Goal: Task Accomplishment & Management: Complete application form

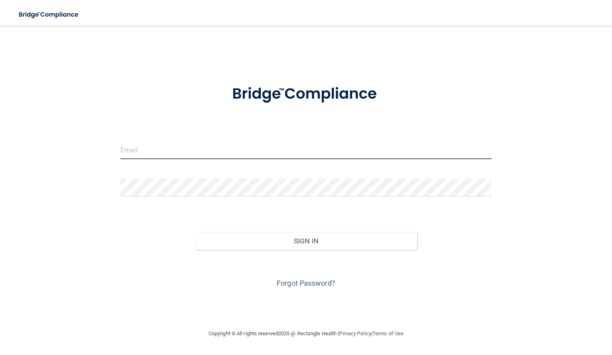
click at [191, 148] on input "email" at bounding box center [305, 150] width 371 height 18
type input "[PERSON_NAME][EMAIL_ADDRESS][PERSON_NAME][DOMAIN_NAME]"
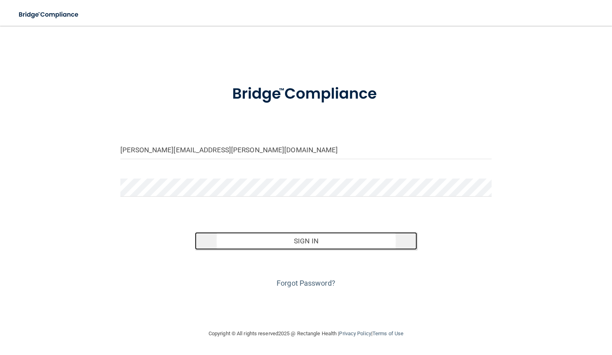
click at [312, 240] on button "Sign In" at bounding box center [306, 241] width 223 height 18
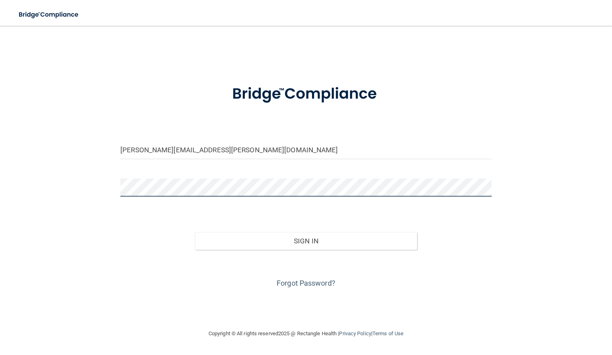
click at [195, 232] on button "Sign In" at bounding box center [306, 241] width 223 height 18
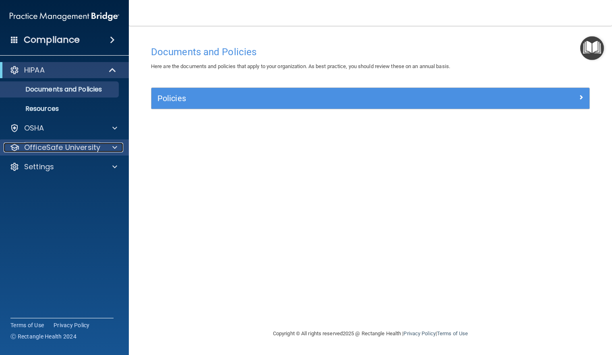
click at [113, 143] on span at bounding box center [114, 148] width 5 height 10
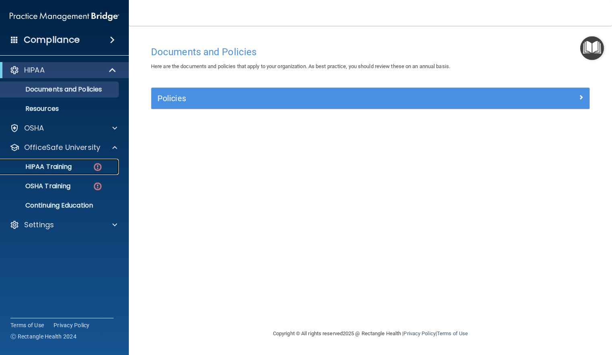
click at [65, 163] on p "HIPAA Training" at bounding box center [38, 167] width 66 height 8
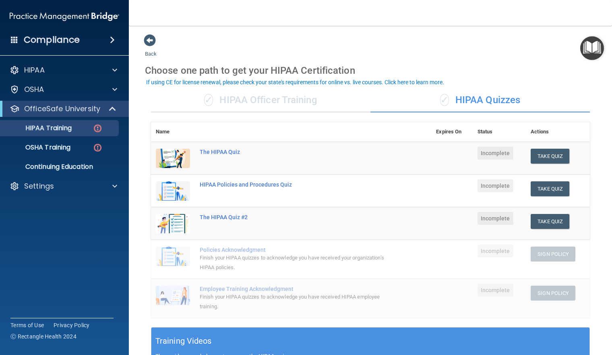
click at [257, 95] on div "✓ HIPAA Officer Training" at bounding box center [260, 100] width 219 height 24
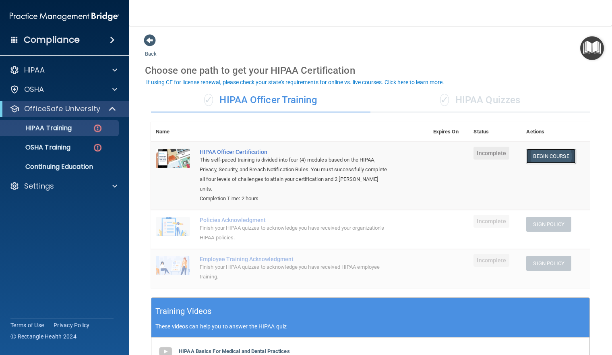
click at [550, 153] on link "Begin Course" at bounding box center [550, 156] width 49 height 15
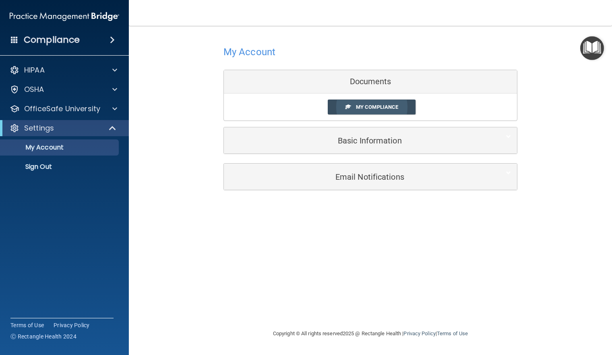
click at [368, 103] on link "My Compliance" at bounding box center [372, 106] width 88 height 15
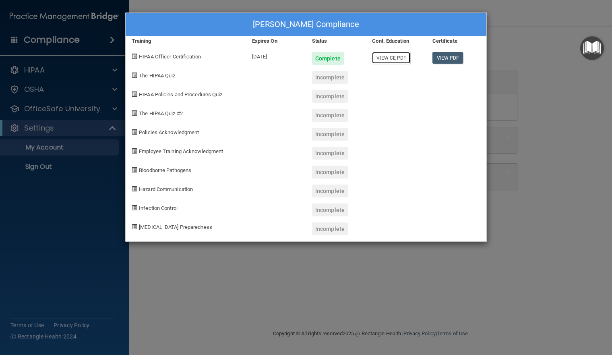
click at [387, 57] on link "View CE PDF" at bounding box center [391, 58] width 38 height 12
click at [531, 38] on div "[PERSON_NAME] Compliance Training Expires On Status Cont. Education Certificate…" at bounding box center [306, 177] width 612 height 355
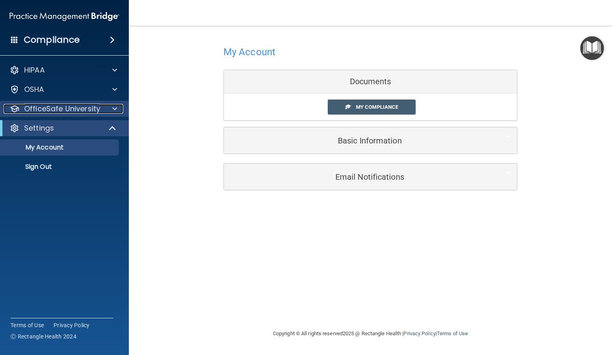
click at [116, 106] on span at bounding box center [114, 109] width 5 height 10
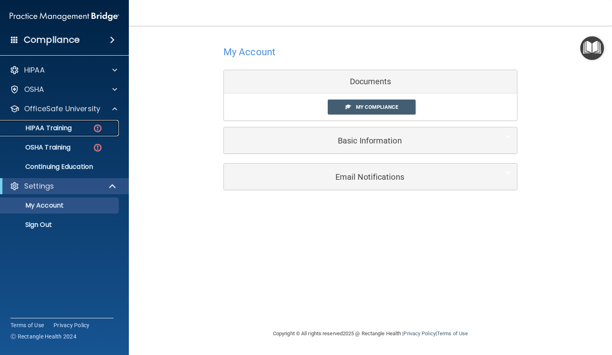
click at [63, 128] on p "HIPAA Training" at bounding box center [38, 128] width 66 height 8
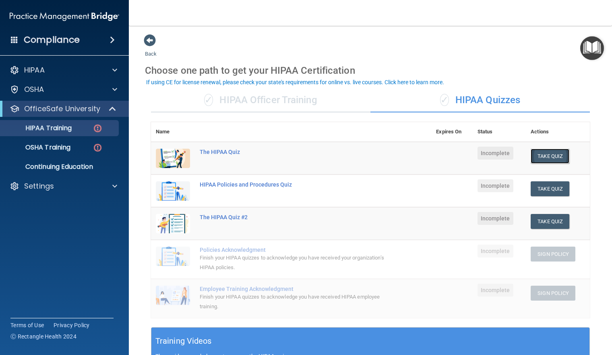
click at [540, 154] on button "Take Quiz" at bounding box center [550, 156] width 39 height 15
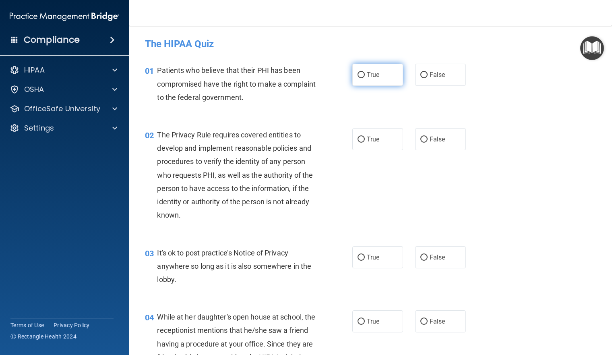
click at [358, 72] on input "True" at bounding box center [361, 75] width 7 height 6
radio input "true"
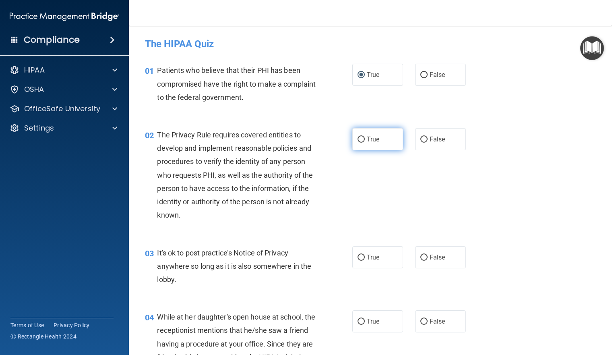
click at [367, 138] on span "True" at bounding box center [373, 139] width 12 height 8
click at [365, 138] on input "True" at bounding box center [361, 140] width 7 height 6
radio input "true"
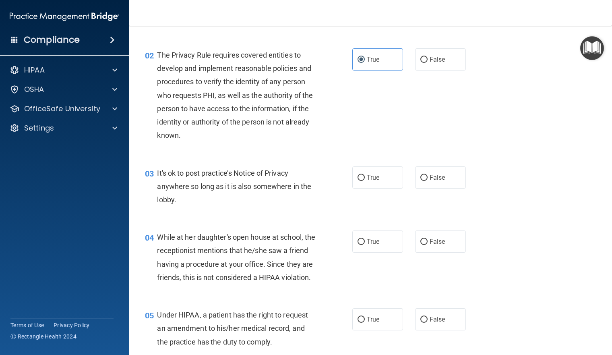
scroll to position [81, 0]
click at [358, 176] on input "True" at bounding box center [361, 177] width 7 height 6
radio input "true"
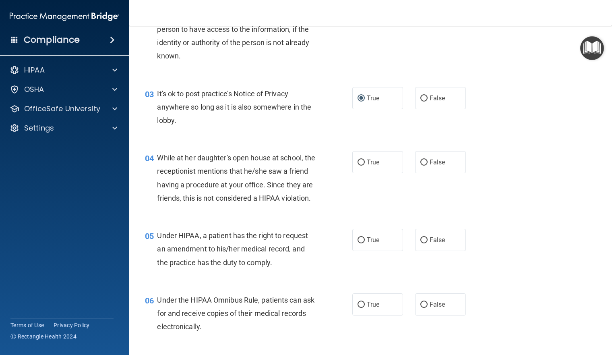
scroll to position [161, 0]
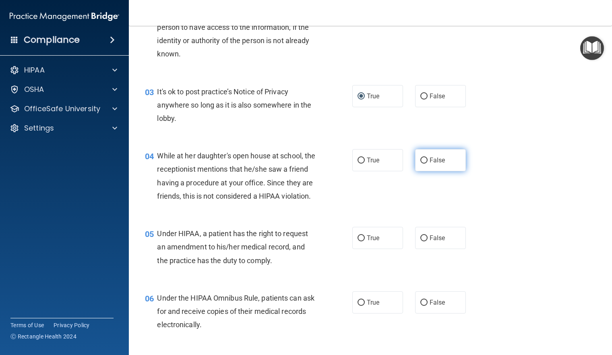
click at [420, 159] on input "False" at bounding box center [423, 160] width 7 height 6
radio input "true"
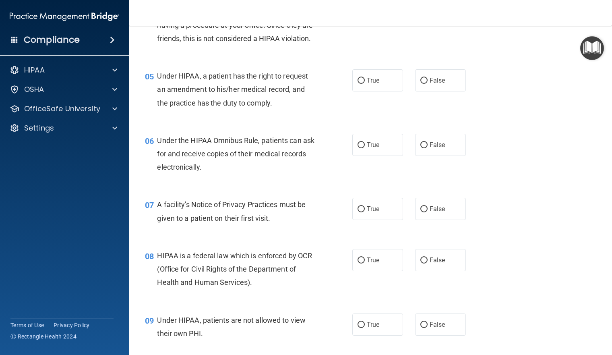
scroll to position [322, 0]
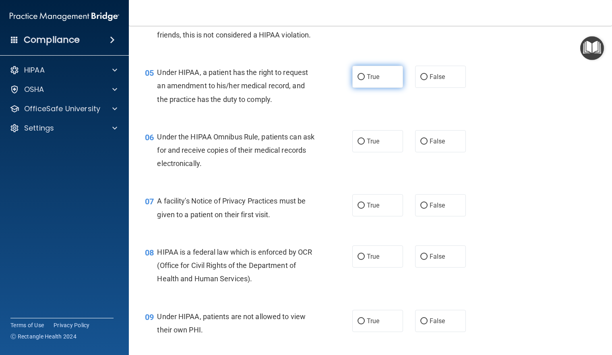
click at [362, 88] on label "True" at bounding box center [377, 77] width 51 height 22
click at [362, 80] on input "True" at bounding box center [361, 77] width 7 height 6
radio input "true"
click at [362, 152] on label "True" at bounding box center [377, 141] width 51 height 22
click at [362, 145] on input "True" at bounding box center [361, 142] width 7 height 6
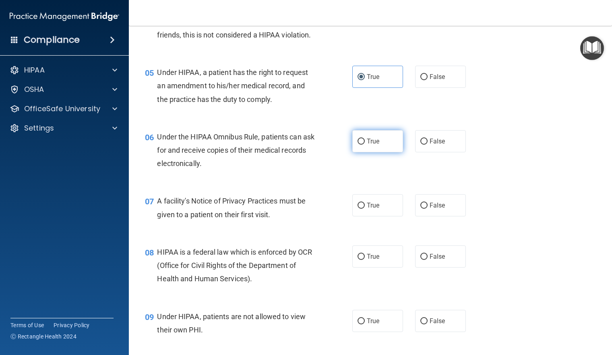
radio input "true"
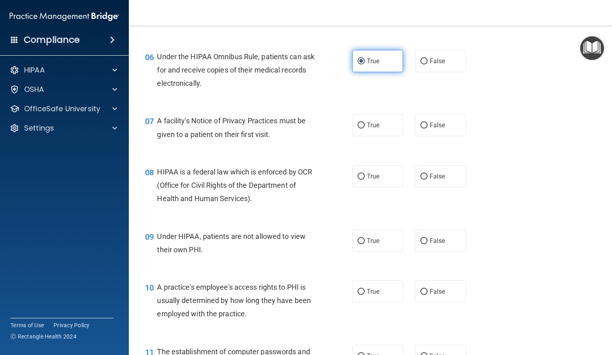
scroll to position [403, 0]
click at [361, 128] on input "True" at bounding box center [361, 125] width 7 height 6
radio input "true"
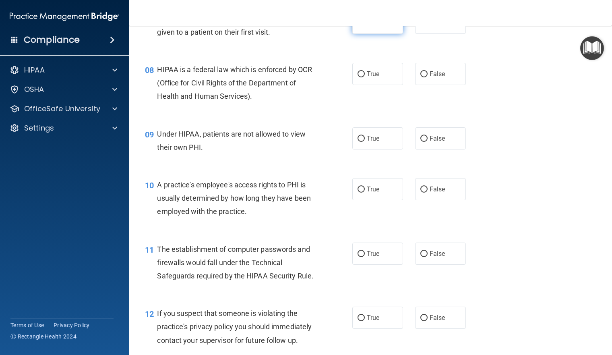
scroll to position [523, 0]
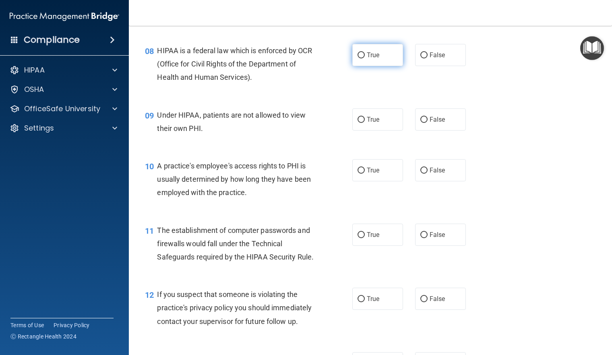
click at [360, 58] on input "True" at bounding box center [361, 55] width 7 height 6
radio input "true"
click at [430, 123] on span "False" at bounding box center [438, 120] width 16 height 8
click at [428, 123] on input "False" at bounding box center [423, 120] width 7 height 6
radio input "true"
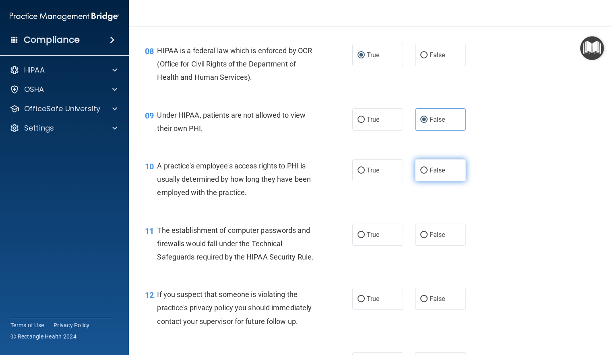
click at [423, 174] on input "False" at bounding box center [423, 171] width 7 height 6
radio input "true"
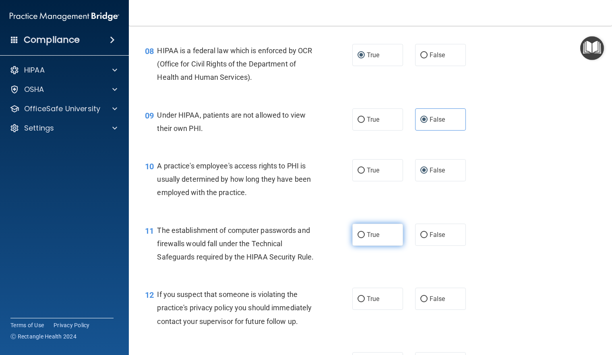
click at [373, 238] on span "True" at bounding box center [373, 235] width 12 height 8
click at [365, 238] on input "True" at bounding box center [361, 235] width 7 height 6
radio input "true"
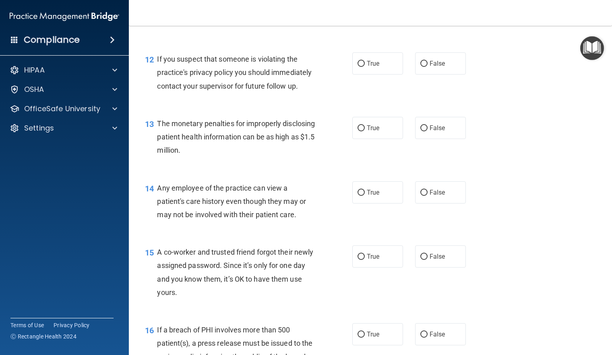
scroll to position [685, 0]
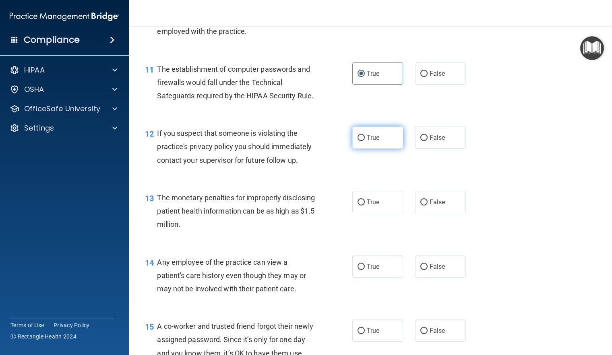
click at [374, 141] on span "True" at bounding box center [373, 138] width 12 height 8
click at [365, 141] on input "True" at bounding box center [361, 138] width 7 height 6
radio input "true"
click at [367, 206] on span "True" at bounding box center [373, 202] width 12 height 8
click at [365, 205] on input "True" at bounding box center [361, 202] width 7 height 6
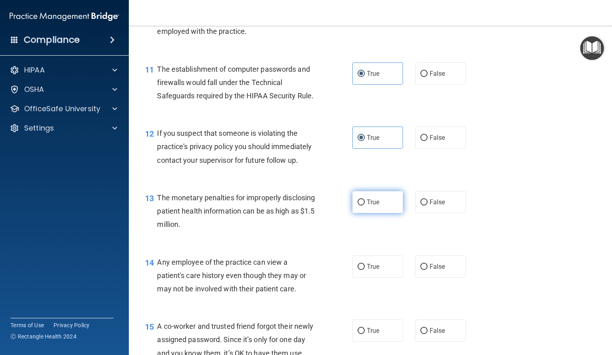
radio input "true"
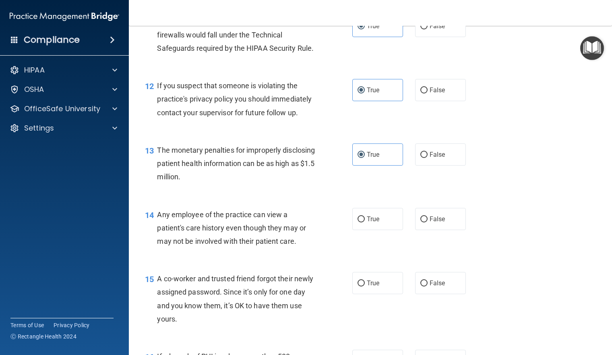
scroll to position [805, 0]
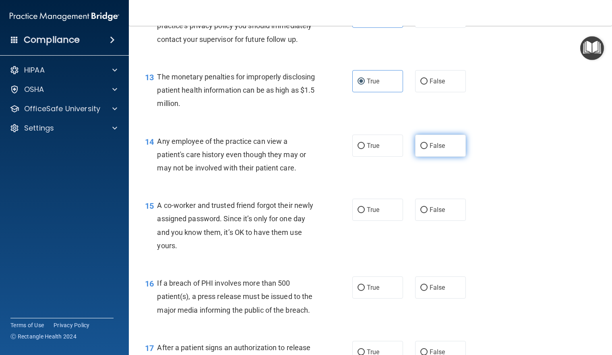
click at [448, 157] on label "False" at bounding box center [440, 145] width 51 height 22
click at [428, 149] on input "False" at bounding box center [423, 146] width 7 height 6
radio input "true"
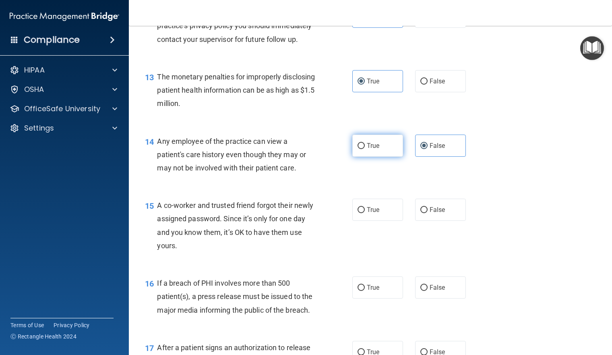
click at [393, 157] on label "True" at bounding box center [377, 145] width 51 height 22
click at [365, 149] on input "True" at bounding box center [361, 146] width 7 height 6
radio input "true"
radio input "false"
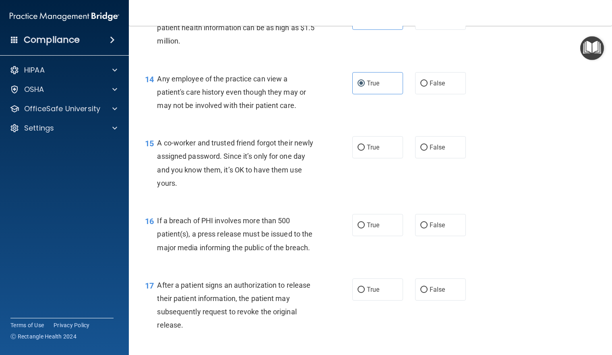
scroll to position [886, 0]
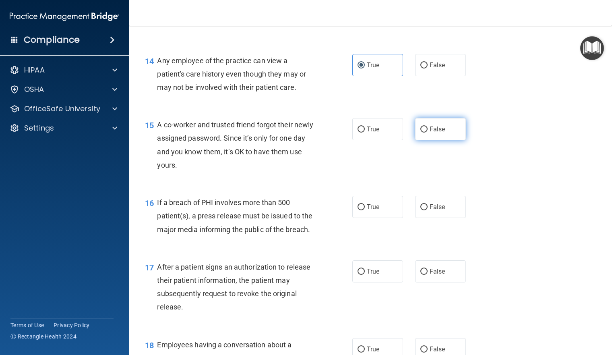
click at [447, 140] on label "False" at bounding box center [440, 129] width 51 height 22
click at [428, 132] on input "False" at bounding box center [423, 129] width 7 height 6
radio input "true"
click at [380, 218] on label "True" at bounding box center [377, 207] width 51 height 22
click at [365, 210] on input "True" at bounding box center [361, 207] width 7 height 6
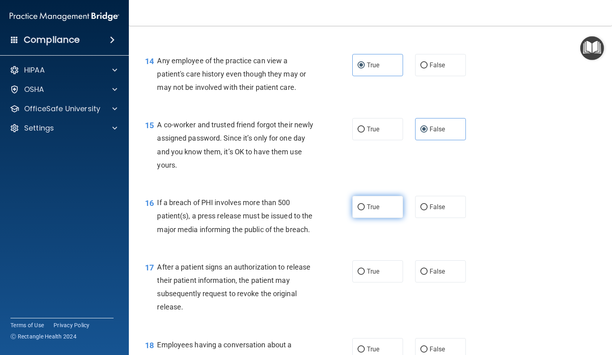
radio input "true"
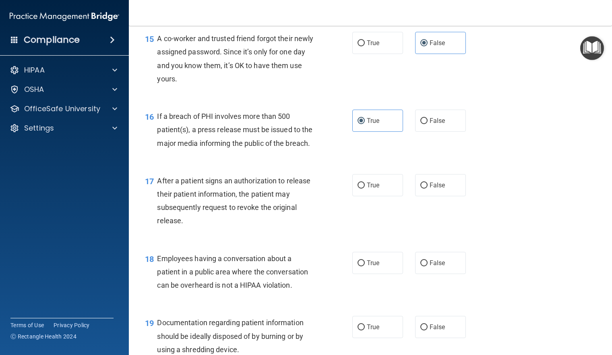
scroll to position [1007, 0]
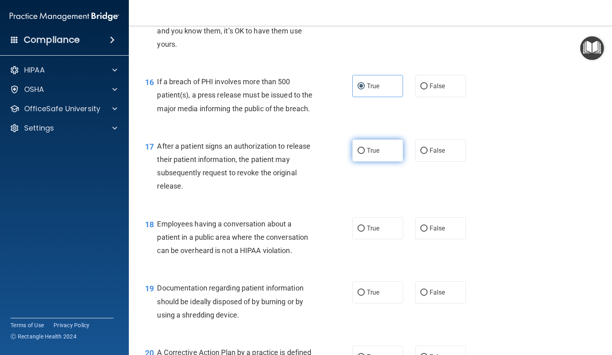
click at [379, 161] on label "True" at bounding box center [377, 150] width 51 height 22
click at [365, 154] on input "True" at bounding box center [361, 151] width 7 height 6
radio input "true"
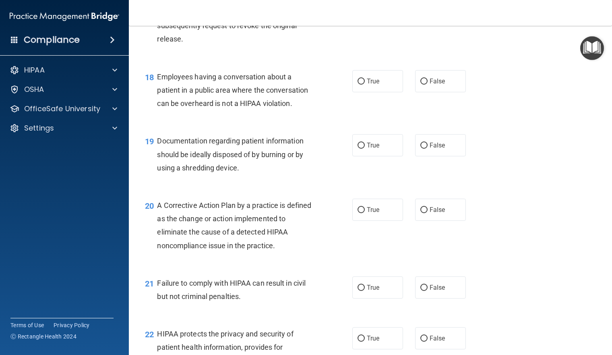
scroll to position [1168, 0]
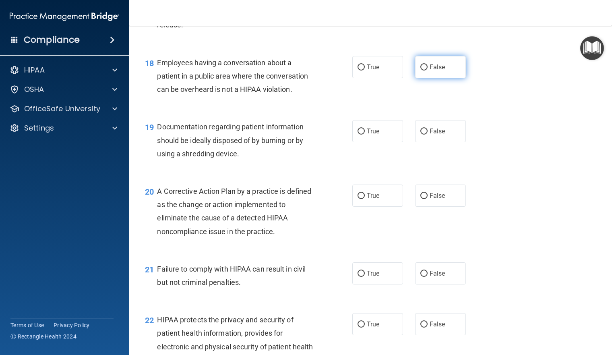
click at [452, 78] on label "False" at bounding box center [440, 67] width 51 height 22
click at [428, 70] on input "False" at bounding box center [423, 67] width 7 height 6
radio input "true"
click at [361, 134] on input "True" at bounding box center [361, 131] width 7 height 6
radio input "true"
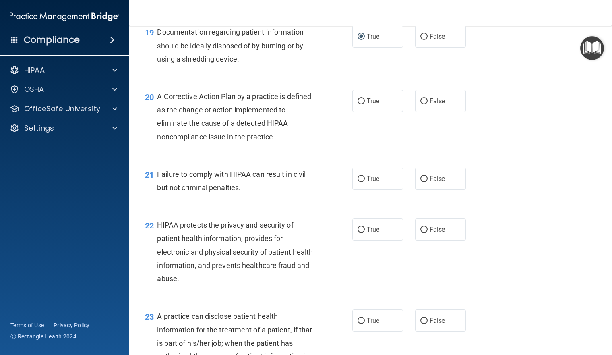
scroll to position [1248, 0]
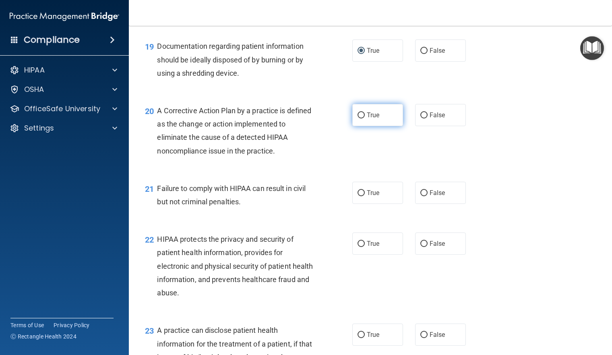
click at [386, 126] on label "True" at bounding box center [377, 115] width 51 height 22
click at [365, 118] on input "True" at bounding box center [361, 115] width 7 height 6
radio input "true"
click at [437, 196] on span "False" at bounding box center [438, 193] width 16 height 8
click at [428, 196] on input "False" at bounding box center [423, 193] width 7 height 6
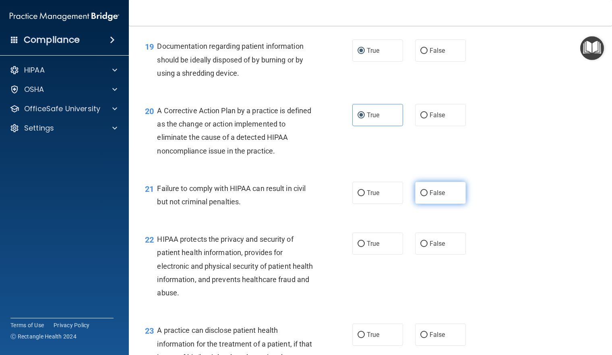
radio input "true"
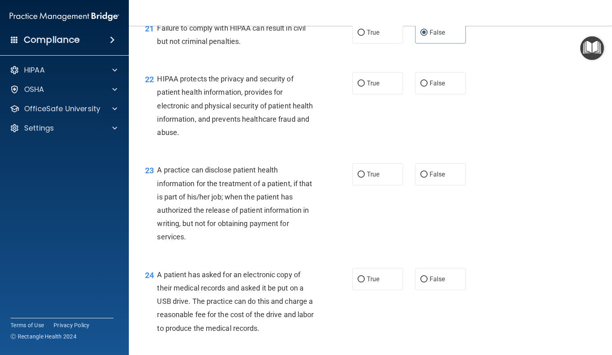
scroll to position [1409, 0]
click at [378, 93] on label "True" at bounding box center [377, 82] width 51 height 22
click at [365, 86] on input "True" at bounding box center [361, 83] width 7 height 6
radio input "true"
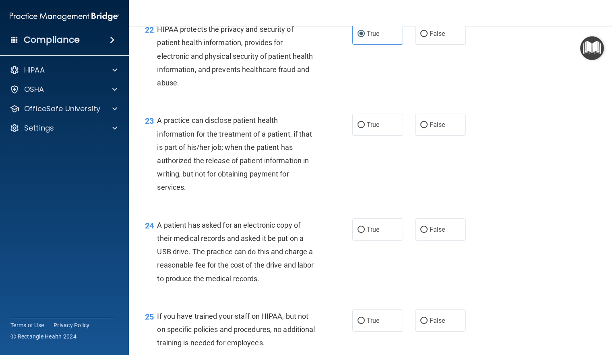
scroll to position [1450, 0]
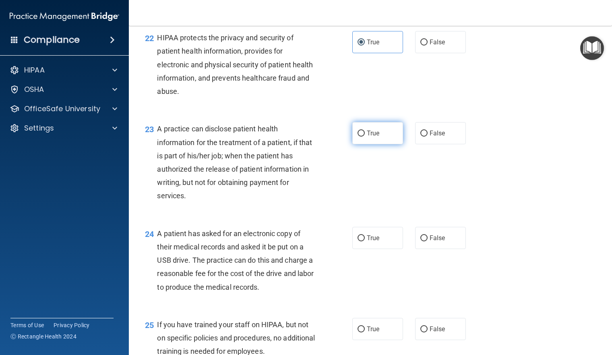
click at [381, 144] on label "True" at bounding box center [377, 133] width 51 height 22
click at [365, 137] on input "True" at bounding box center [361, 133] width 7 height 6
radio input "true"
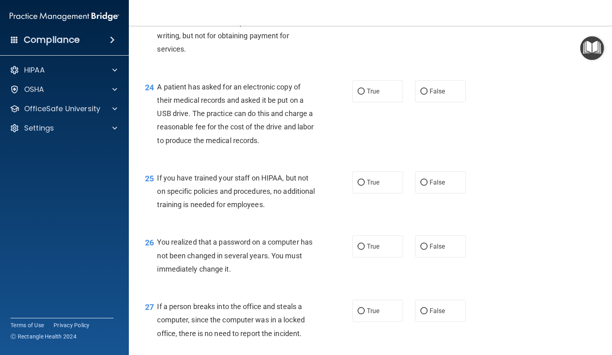
scroll to position [1611, 0]
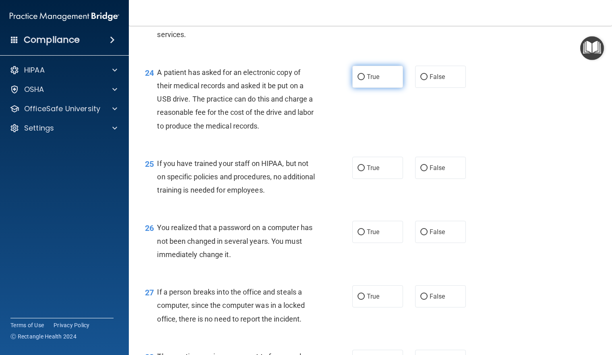
click at [369, 88] on label "True" at bounding box center [377, 77] width 51 height 22
click at [365, 80] on input "True" at bounding box center [361, 77] width 7 height 6
radio input "true"
click at [440, 172] on label "False" at bounding box center [440, 168] width 51 height 22
click at [428, 171] on input "False" at bounding box center [423, 168] width 7 height 6
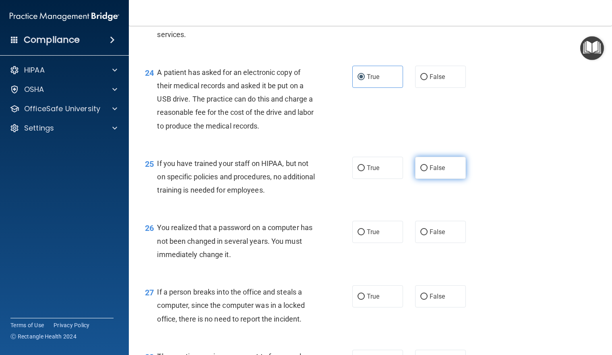
radio input "true"
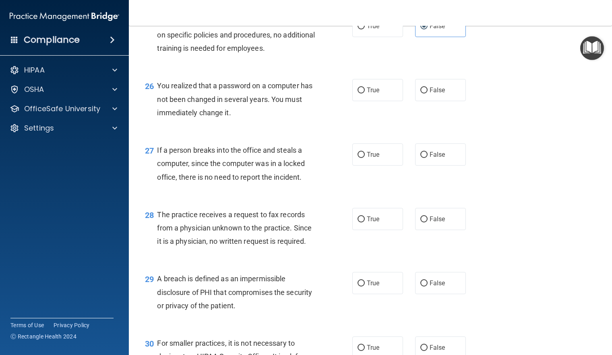
scroll to position [1772, 0]
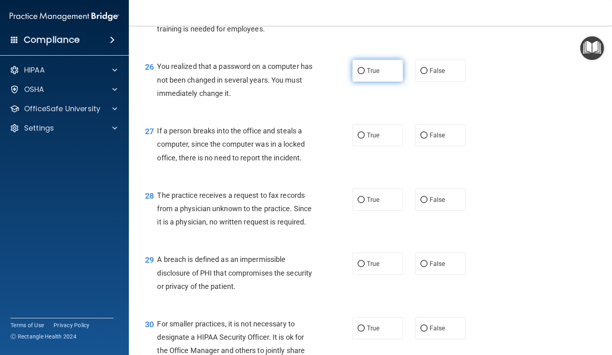
click at [368, 74] on span "True" at bounding box center [373, 71] width 12 height 8
click at [365, 74] on input "True" at bounding box center [361, 71] width 7 height 6
radio input "true"
click at [455, 143] on label "False" at bounding box center [440, 135] width 51 height 22
click at [428, 139] on input "False" at bounding box center [423, 135] width 7 height 6
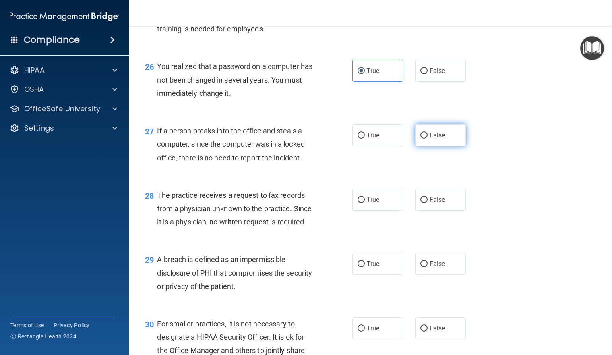
radio input "true"
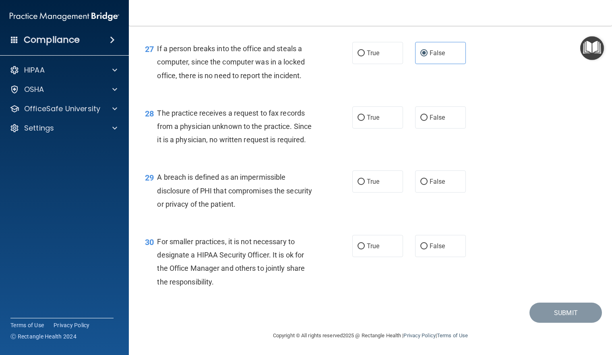
scroll to position [1868, 0]
click at [376, 121] on label "True" at bounding box center [377, 117] width 51 height 22
click at [365, 121] on input "True" at bounding box center [361, 118] width 7 height 6
radio input "true"
click at [366, 186] on label "True" at bounding box center [377, 181] width 51 height 22
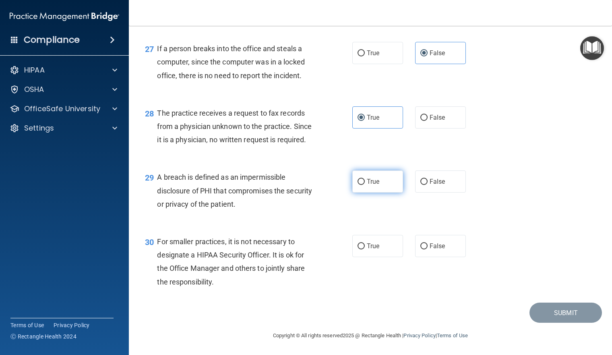
click at [365, 185] on input "True" at bounding box center [361, 182] width 7 height 6
radio input "true"
click at [373, 239] on label "True" at bounding box center [377, 246] width 51 height 22
click at [365, 243] on input "True" at bounding box center [361, 246] width 7 height 6
radio input "true"
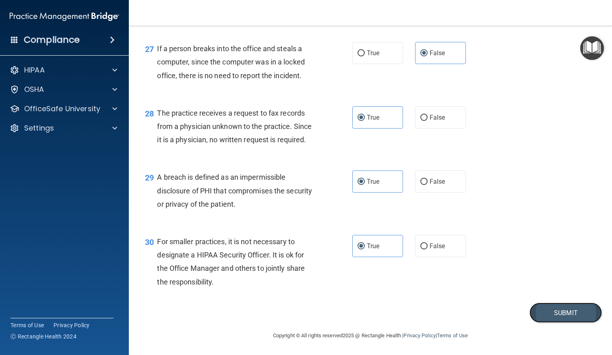
click at [559, 310] on button "Submit" at bounding box center [565, 312] width 72 height 21
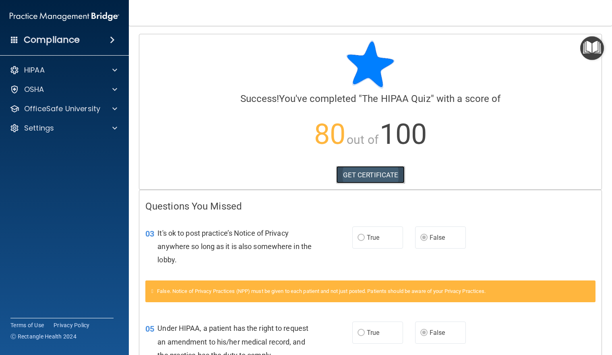
click at [375, 173] on link "GET CERTIFICATE" at bounding box center [370, 175] width 69 height 18
click at [116, 69] on span at bounding box center [114, 70] width 5 height 10
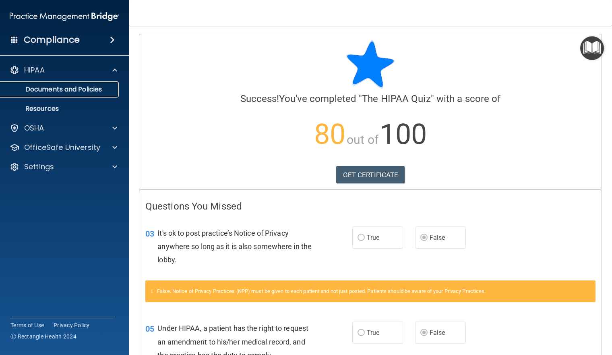
click at [111, 83] on link "Documents and Policies" at bounding box center [55, 89] width 127 height 16
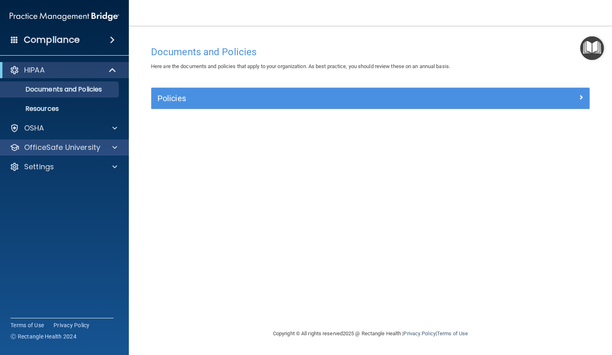
click at [115, 141] on div "OfficeSafe University" at bounding box center [64, 147] width 129 height 16
click at [115, 143] on span at bounding box center [114, 148] width 5 height 10
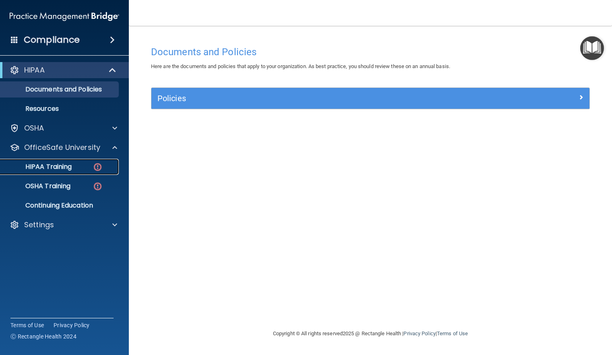
click at [82, 164] on div "HIPAA Training" at bounding box center [60, 167] width 110 height 8
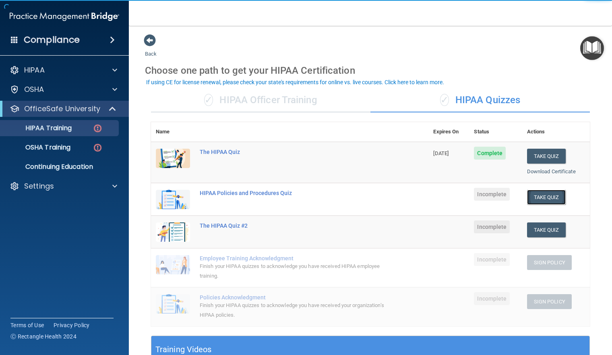
click at [537, 196] on button "Take Quiz" at bounding box center [546, 197] width 39 height 15
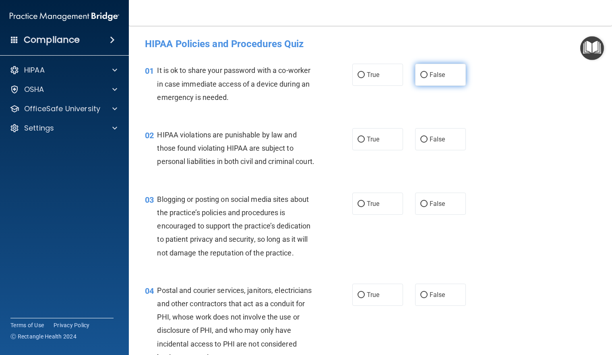
click at [431, 71] on span "False" at bounding box center [438, 75] width 16 height 8
click at [428, 72] on input "False" at bounding box center [423, 75] width 7 height 6
radio input "true"
click at [379, 132] on label "True" at bounding box center [377, 139] width 51 height 22
click at [365, 137] on input "True" at bounding box center [361, 140] width 7 height 6
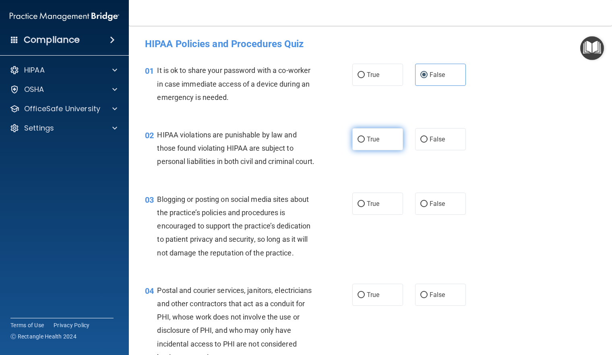
radio input "true"
click at [430, 207] on span "False" at bounding box center [438, 204] width 16 height 8
click at [428, 207] on input "False" at bounding box center [423, 204] width 7 height 6
radio input "true"
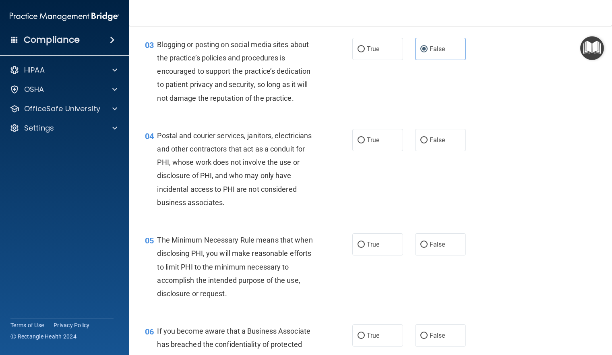
scroll to position [242, 0]
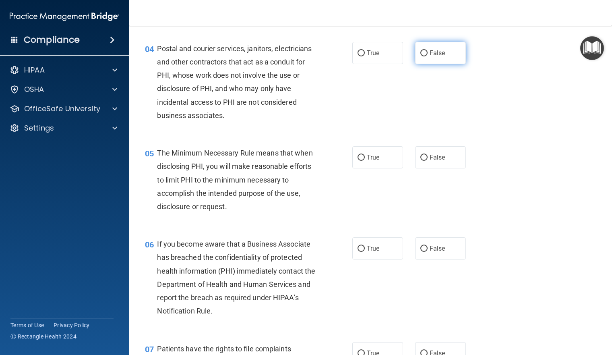
click at [424, 56] on input "False" at bounding box center [423, 53] width 7 height 6
radio input "true"
click at [358, 161] on input "True" at bounding box center [361, 158] width 7 height 6
radio input "true"
click at [361, 56] on input "True" at bounding box center [361, 53] width 7 height 6
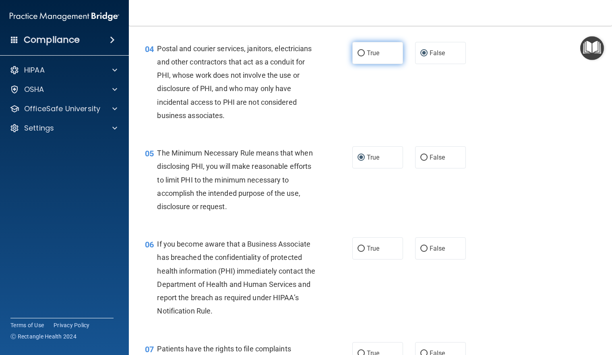
radio input "true"
radio input "false"
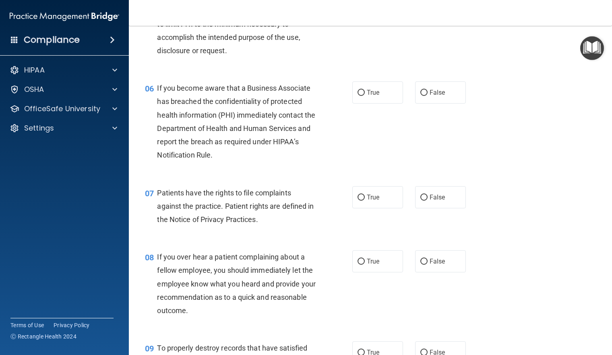
scroll to position [403, 0]
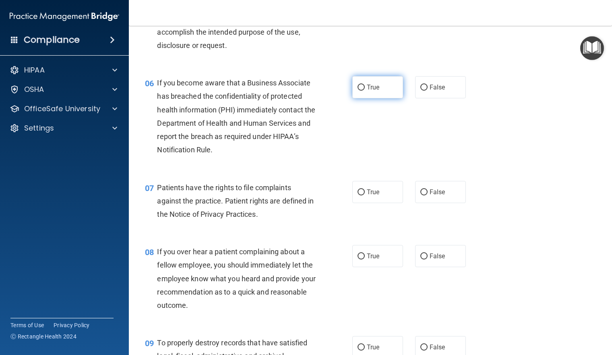
click at [364, 98] on label "True" at bounding box center [377, 87] width 51 height 22
click at [364, 91] on input "True" at bounding box center [361, 88] width 7 height 6
radio input "true"
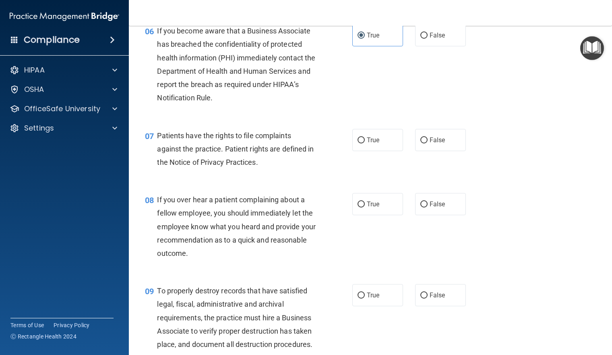
scroll to position [523, 0]
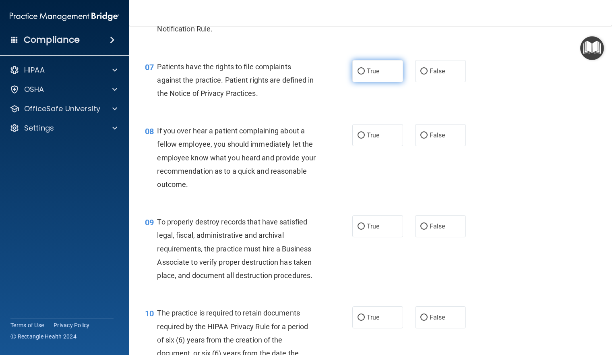
click at [372, 75] on span "True" at bounding box center [373, 71] width 12 height 8
click at [365, 74] on input "True" at bounding box center [361, 71] width 7 height 6
radio input "true"
click at [370, 139] on span "True" at bounding box center [373, 135] width 12 height 8
click at [365, 139] on input "True" at bounding box center [361, 135] width 7 height 6
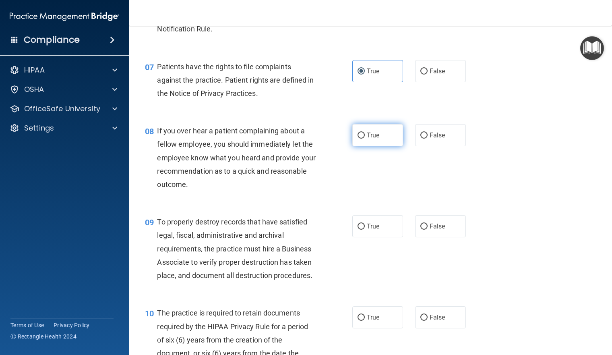
radio input "true"
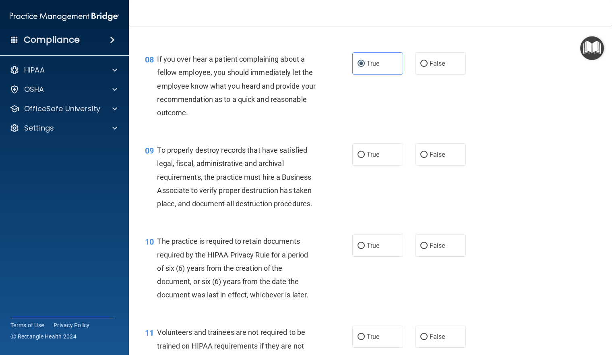
scroll to position [644, 0]
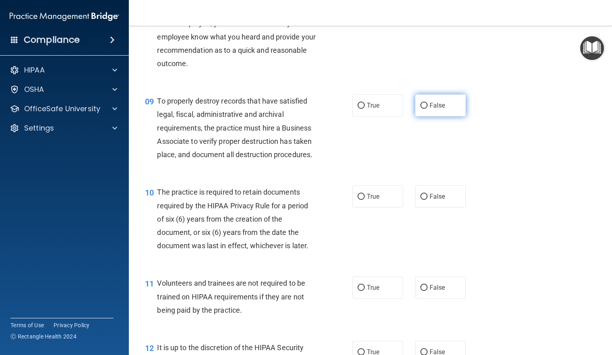
click at [443, 116] on label "False" at bounding box center [440, 105] width 51 height 22
click at [428, 109] on input "False" at bounding box center [423, 106] width 7 height 6
radio input "true"
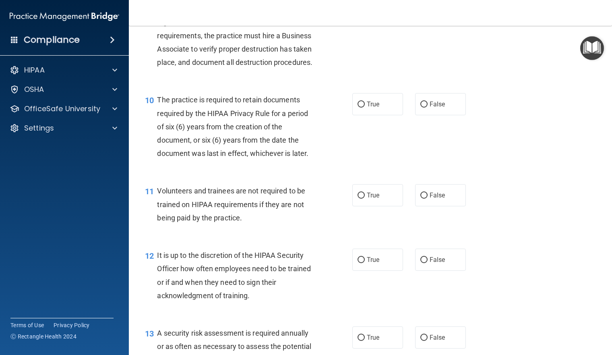
scroll to position [765, 0]
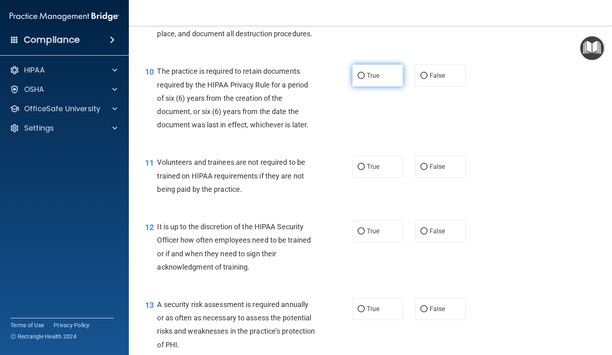
click at [367, 79] on span "True" at bounding box center [373, 76] width 12 height 8
click at [364, 79] on input "True" at bounding box center [361, 76] width 7 height 6
radio input "true"
click at [443, 178] on label "False" at bounding box center [440, 166] width 51 height 22
click at [428, 170] on input "False" at bounding box center [423, 167] width 7 height 6
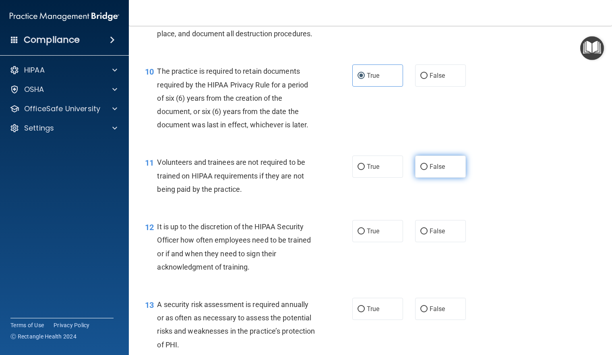
radio input "true"
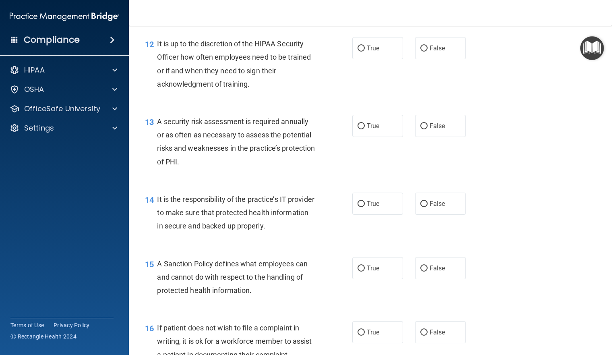
scroll to position [966, 0]
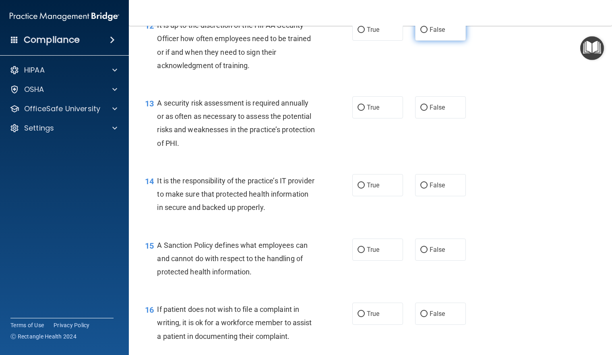
click at [440, 33] on span "False" at bounding box center [438, 30] width 16 height 8
click at [428, 33] on input "False" at bounding box center [423, 30] width 7 height 6
radio input "true"
click at [376, 118] on label "True" at bounding box center [377, 107] width 51 height 22
click at [365, 111] on input "True" at bounding box center [361, 108] width 7 height 6
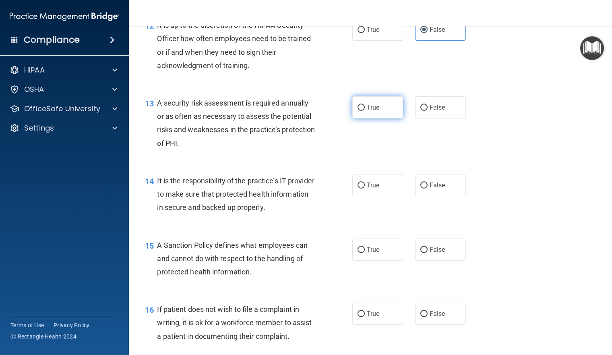
radio input "true"
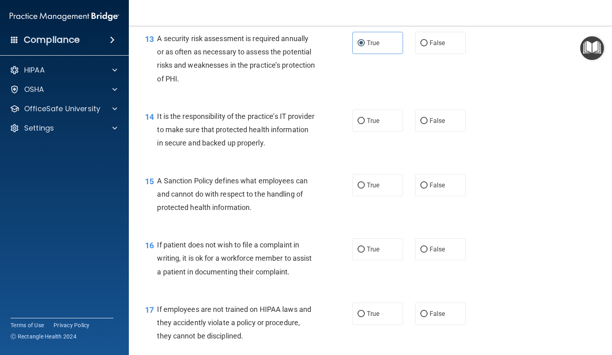
scroll to position [1087, 0]
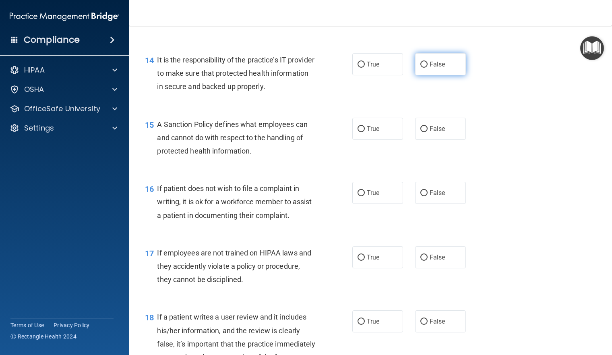
click at [415, 75] on label "False" at bounding box center [440, 64] width 51 height 22
click at [420, 68] on input "False" at bounding box center [423, 65] width 7 height 6
radio input "true"
click at [381, 140] on label "True" at bounding box center [377, 129] width 51 height 22
click at [365, 132] on input "True" at bounding box center [361, 129] width 7 height 6
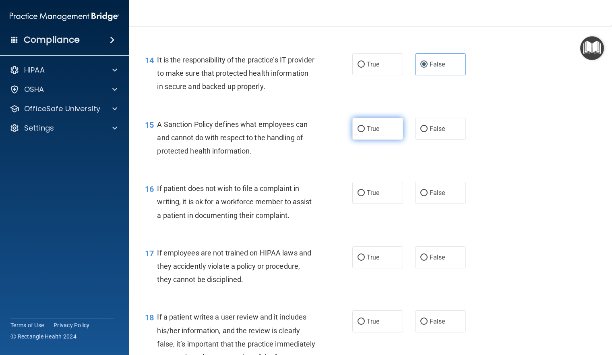
radio input "true"
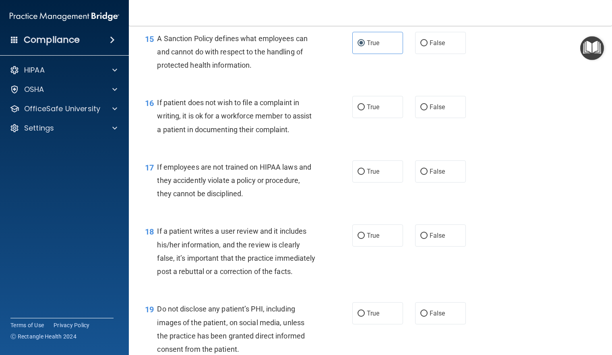
scroll to position [1208, 0]
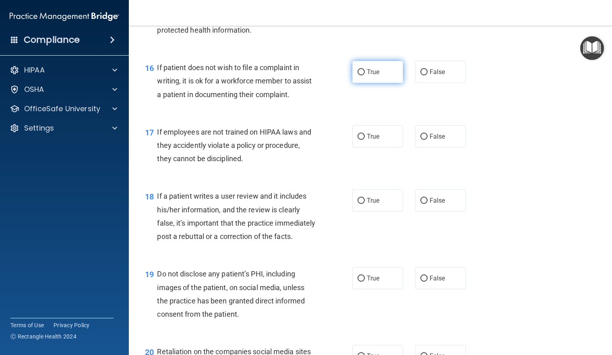
click at [377, 83] on label "True" at bounding box center [377, 72] width 51 height 22
click at [365, 75] on input "True" at bounding box center [361, 72] width 7 height 6
radio input "true"
click at [432, 140] on span "False" at bounding box center [438, 136] width 16 height 8
click at [428, 140] on input "False" at bounding box center [423, 137] width 7 height 6
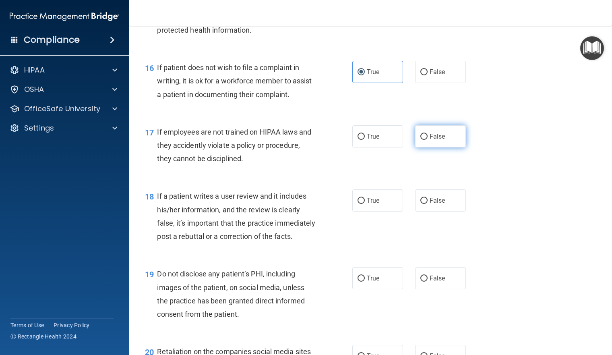
radio input "true"
click at [364, 211] on label "True" at bounding box center [377, 200] width 51 height 22
click at [364, 204] on input "True" at bounding box center [361, 201] width 7 height 6
radio input "true"
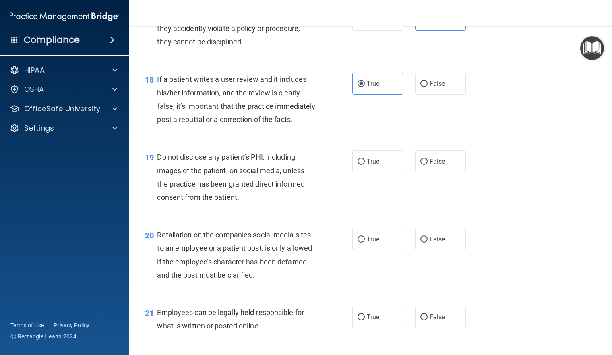
scroll to position [1369, 0]
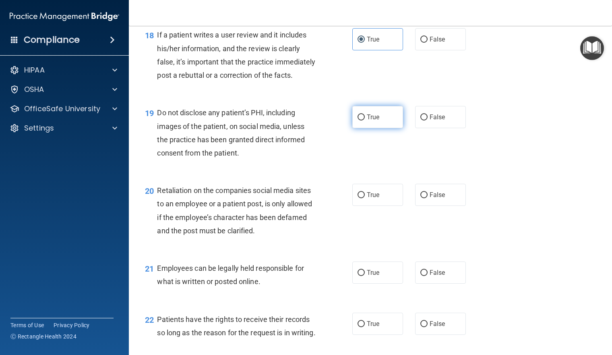
click at [370, 128] on label "True" at bounding box center [377, 117] width 51 height 22
click at [365, 120] on input "True" at bounding box center [361, 117] width 7 height 6
radio input "true"
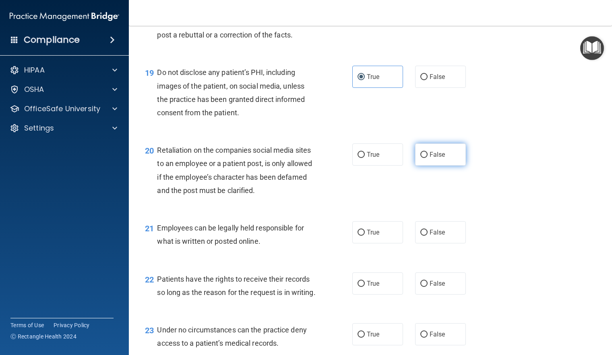
click at [430, 158] on span "False" at bounding box center [438, 155] width 16 height 8
click at [428, 158] on input "False" at bounding box center [423, 155] width 7 height 6
radio input "true"
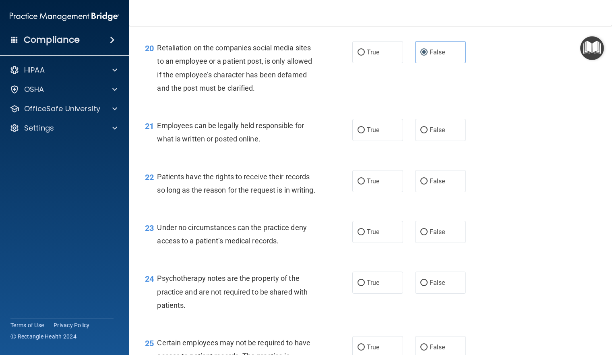
scroll to position [1530, 0]
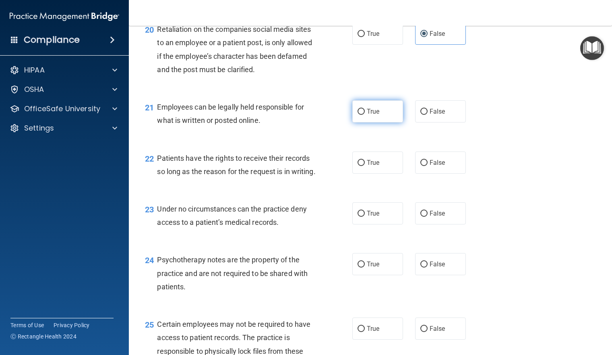
click at [370, 115] on span "True" at bounding box center [373, 112] width 12 height 8
click at [365, 115] on input "True" at bounding box center [361, 112] width 7 height 6
radio input "true"
click at [375, 166] on span "True" at bounding box center [373, 163] width 12 height 8
click at [365, 166] on input "True" at bounding box center [361, 163] width 7 height 6
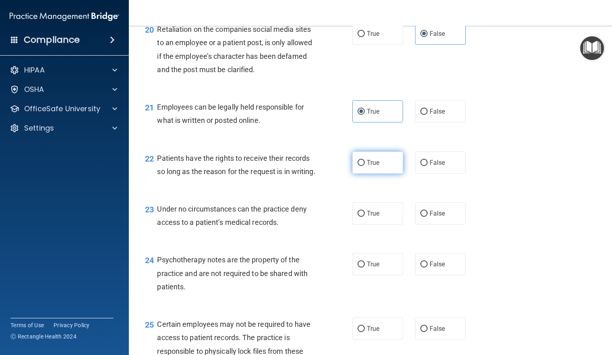
radio input "true"
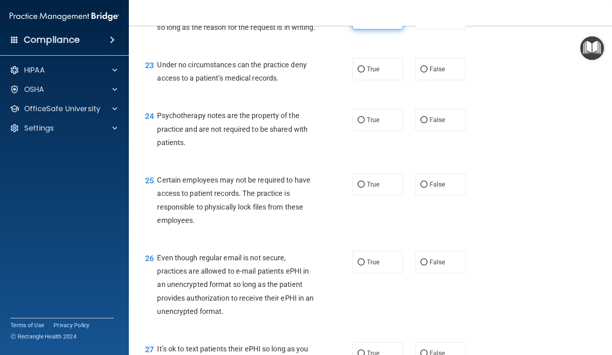
scroll to position [1691, 0]
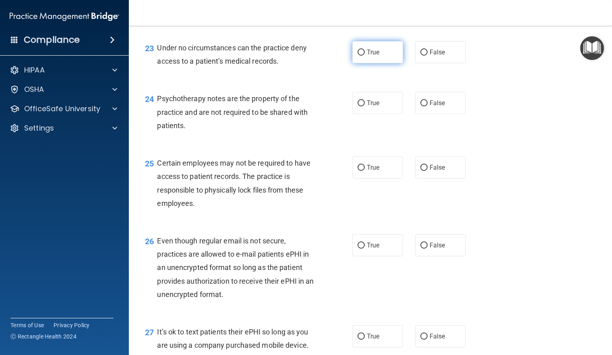
click at [368, 56] on span "True" at bounding box center [373, 52] width 12 height 8
click at [365, 56] on input "True" at bounding box center [361, 53] width 7 height 6
radio input "true"
click at [438, 107] on span "False" at bounding box center [438, 103] width 16 height 8
click at [428, 106] on input "False" at bounding box center [423, 103] width 7 height 6
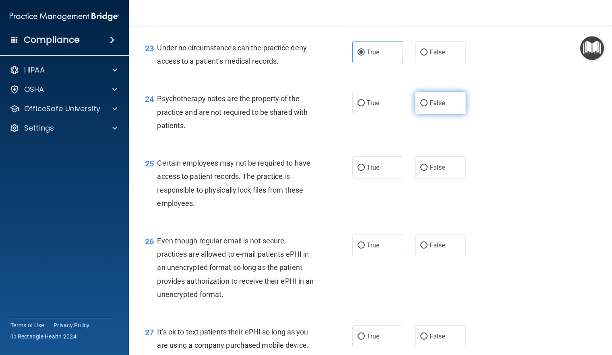
radio input "true"
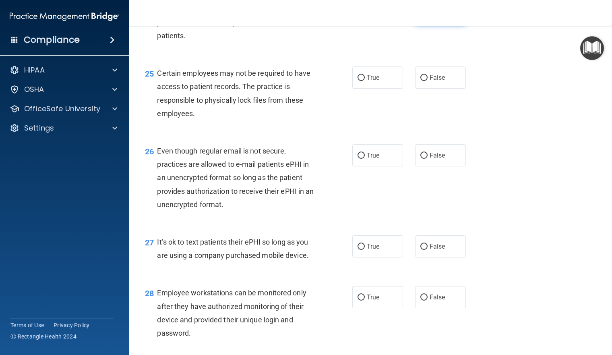
scroll to position [1812, 0]
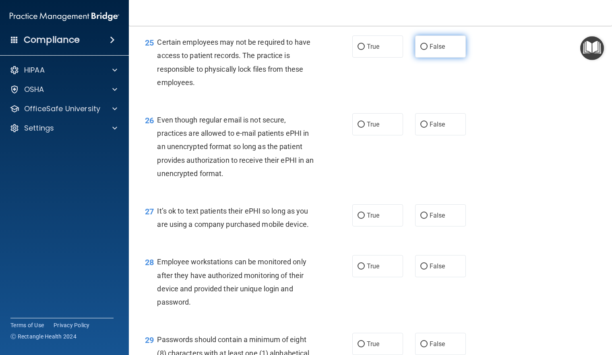
click at [439, 58] on label "False" at bounding box center [440, 46] width 51 height 22
click at [428, 50] on input "False" at bounding box center [423, 47] width 7 height 6
radio input "true"
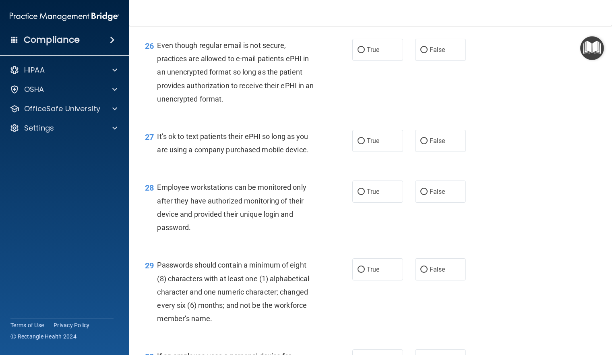
scroll to position [1893, 0]
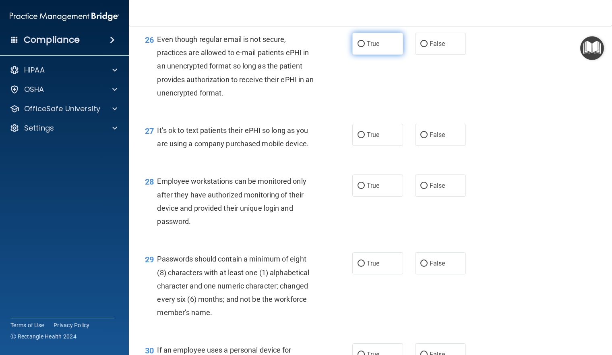
click at [368, 48] on span "True" at bounding box center [373, 44] width 12 height 8
click at [365, 47] on input "True" at bounding box center [361, 44] width 7 height 6
radio input "true"
click at [457, 146] on label "False" at bounding box center [440, 135] width 51 height 22
click at [428, 138] on input "False" at bounding box center [423, 135] width 7 height 6
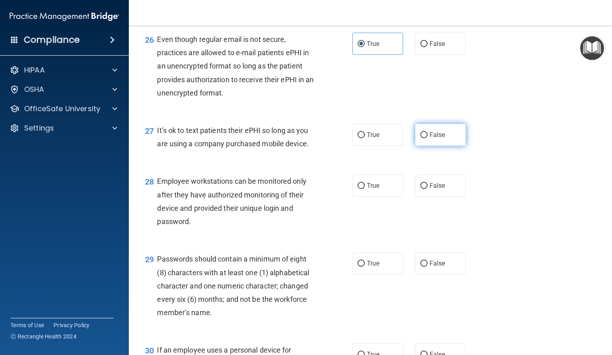
radio input "true"
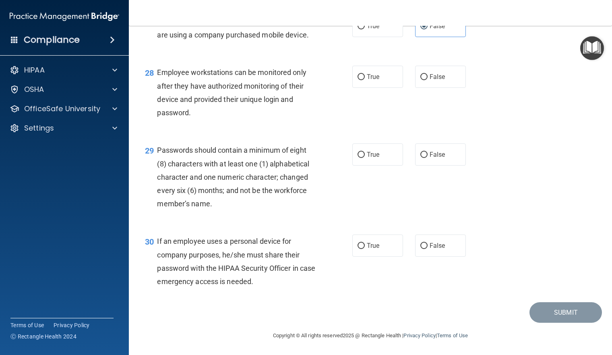
scroll to position [2055, 0]
click at [368, 74] on span "True" at bounding box center [373, 77] width 12 height 8
click at [365, 74] on input "True" at bounding box center [361, 77] width 7 height 6
radio input "true"
click at [373, 157] on span "True" at bounding box center [373, 155] width 12 height 8
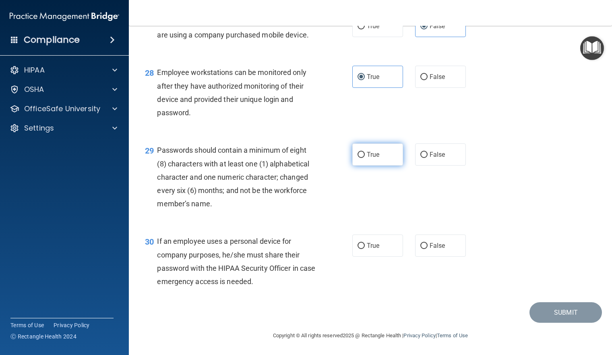
click at [365, 157] on input "True" at bounding box center [361, 155] width 7 height 6
radio input "true"
click at [369, 240] on label "True" at bounding box center [377, 245] width 51 height 22
click at [365, 243] on input "True" at bounding box center [361, 246] width 7 height 6
radio input "true"
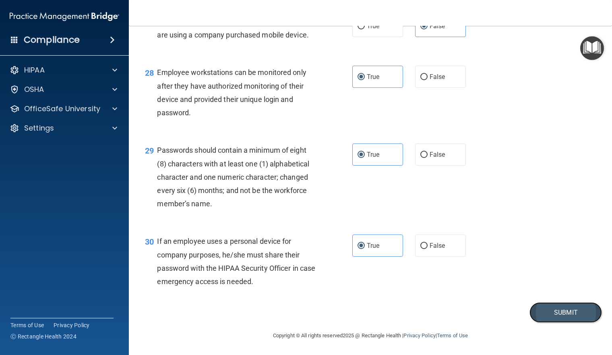
click at [547, 318] on button "Submit" at bounding box center [565, 312] width 72 height 21
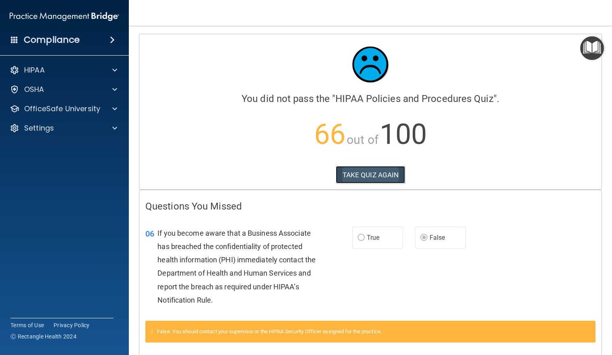
click at [355, 171] on button "TAKE QUIZ AGAIN" at bounding box center [371, 175] width 70 height 18
